Goal: Information Seeking & Learning: Find specific page/section

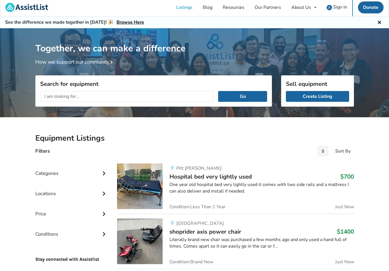
click at [368, 103] on div "Together, we can make a difference How we support our community" at bounding box center [194, 76] width 389 height 93
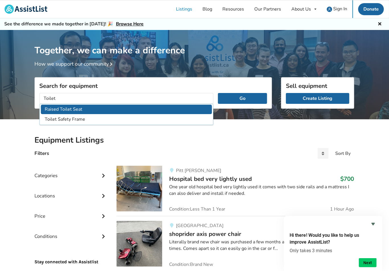
click at [46, 108] on li "Raised Toilet Seat" at bounding box center [127, 108] width 171 height 9
type input "Raised Toilet Seat"
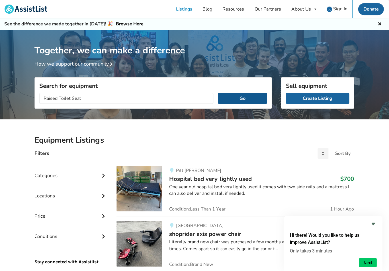
click at [236, 98] on button "Go" at bounding box center [242, 98] width 49 height 11
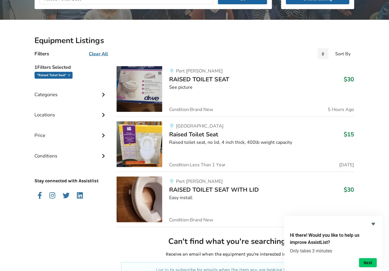
scroll to position [99, 0]
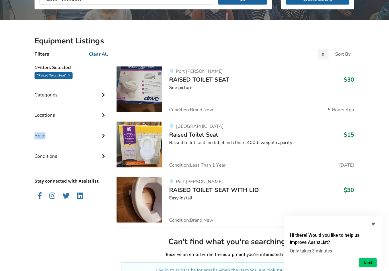
click at [176, 88] on div "See picture" at bounding box center [261, 87] width 184 height 7
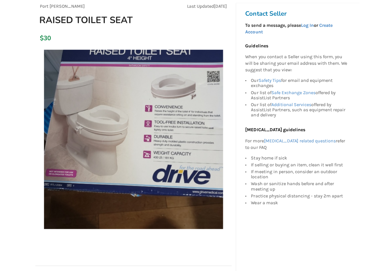
scroll to position [56, 0]
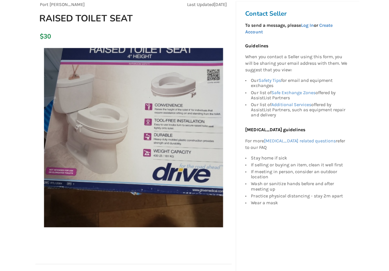
click at [367, 97] on div "Back to Results Port [PERSON_NAME] Last Updated [DATE] RAISED TOILET SEAT $30 P…" at bounding box center [194, 243] width 389 height 539
click at [371, 92] on div "Back to Results Port [PERSON_NAME] Last Updated [DATE] RAISED TOILET SEAT $30 P…" at bounding box center [194, 243] width 389 height 539
click at [379, 83] on div "Back to Results Port [PERSON_NAME] Last Updated [DATE] RAISED TOILET SEAT $30 P…" at bounding box center [194, 243] width 389 height 539
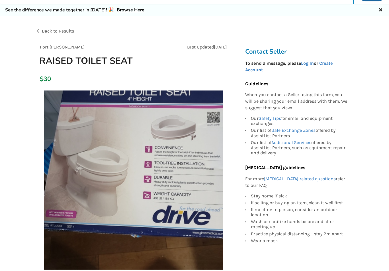
scroll to position [0, 0]
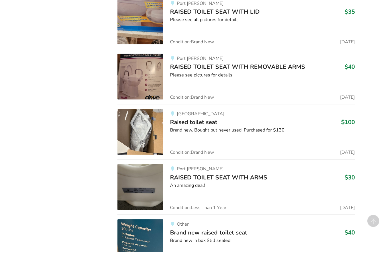
scroll to position [544, 0]
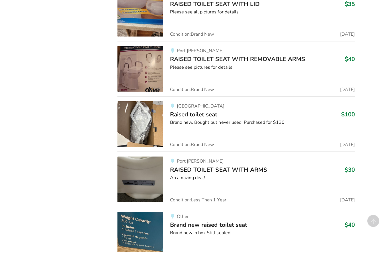
click at [142, 65] on img at bounding box center [140, 88] width 46 height 46
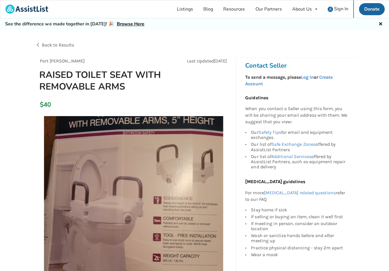
click at [61, 79] on h1 "RAISED TOILET SEAT WITH REMOVABLE ARMS" at bounding box center [102, 80] width 135 height 23
